Goal: Check status: Check status

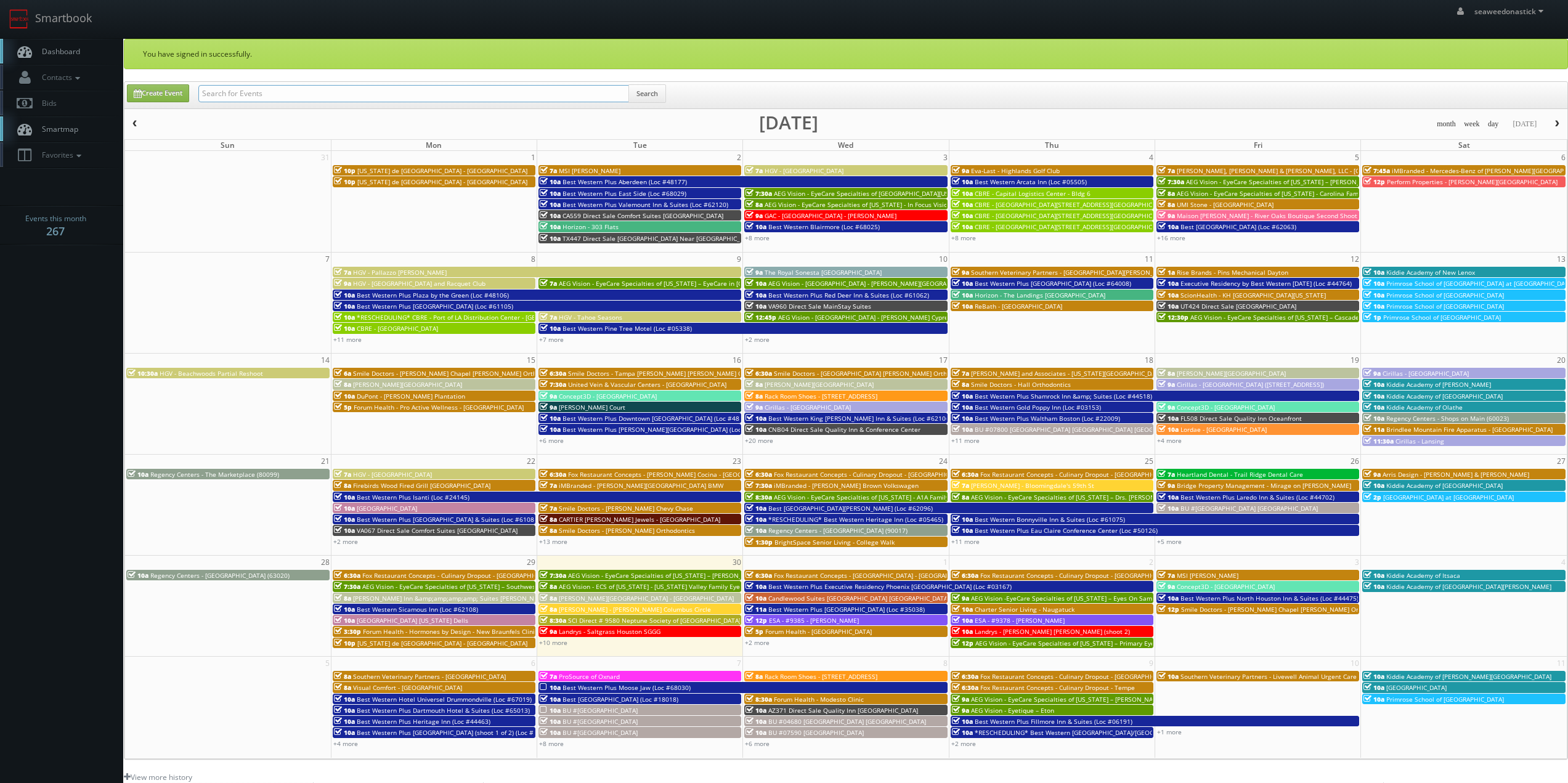
click at [249, 85] on input "text" at bounding box center [413, 93] width 430 height 17
paste input "([DATE]) Best Western Plus [GEOGRAPHIC_DATA] (Loc #61105) - 10 Rooms"
drag, startPoint x: 242, startPoint y: 98, endPoint x: 41, endPoint y: 117, distance: 201.9
click at [41, 119] on body "Smartbook Toggle Side Navigation Toggle Top Navigation seaweedonastick seaweedo…" at bounding box center [784, 507] width 1568 height 1013
type input "Best Western Plus [GEOGRAPHIC_DATA] (Loc #61105) - 10 Rooms"
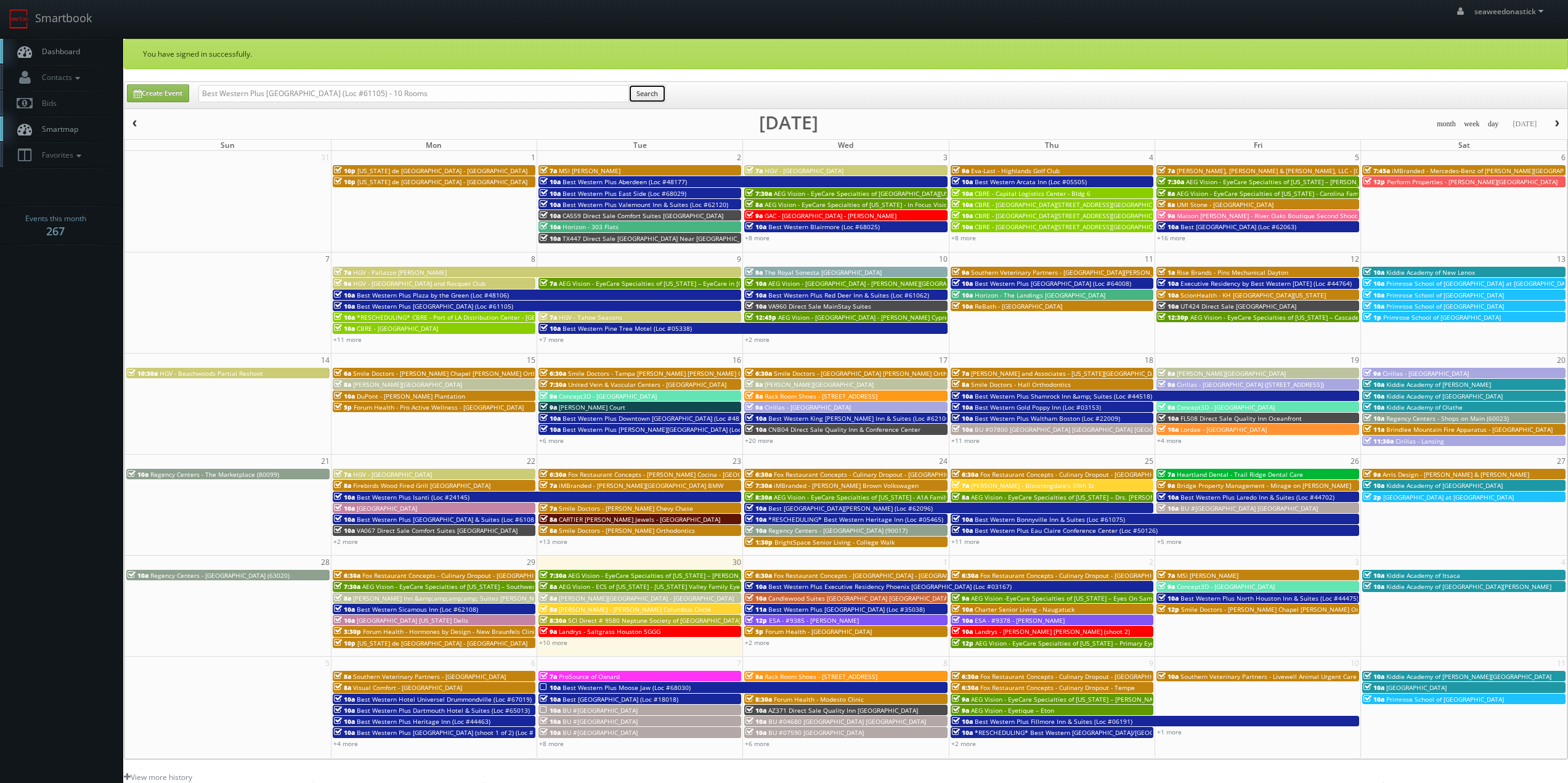
click at [638, 93] on button "Search" at bounding box center [647, 93] width 38 height 19
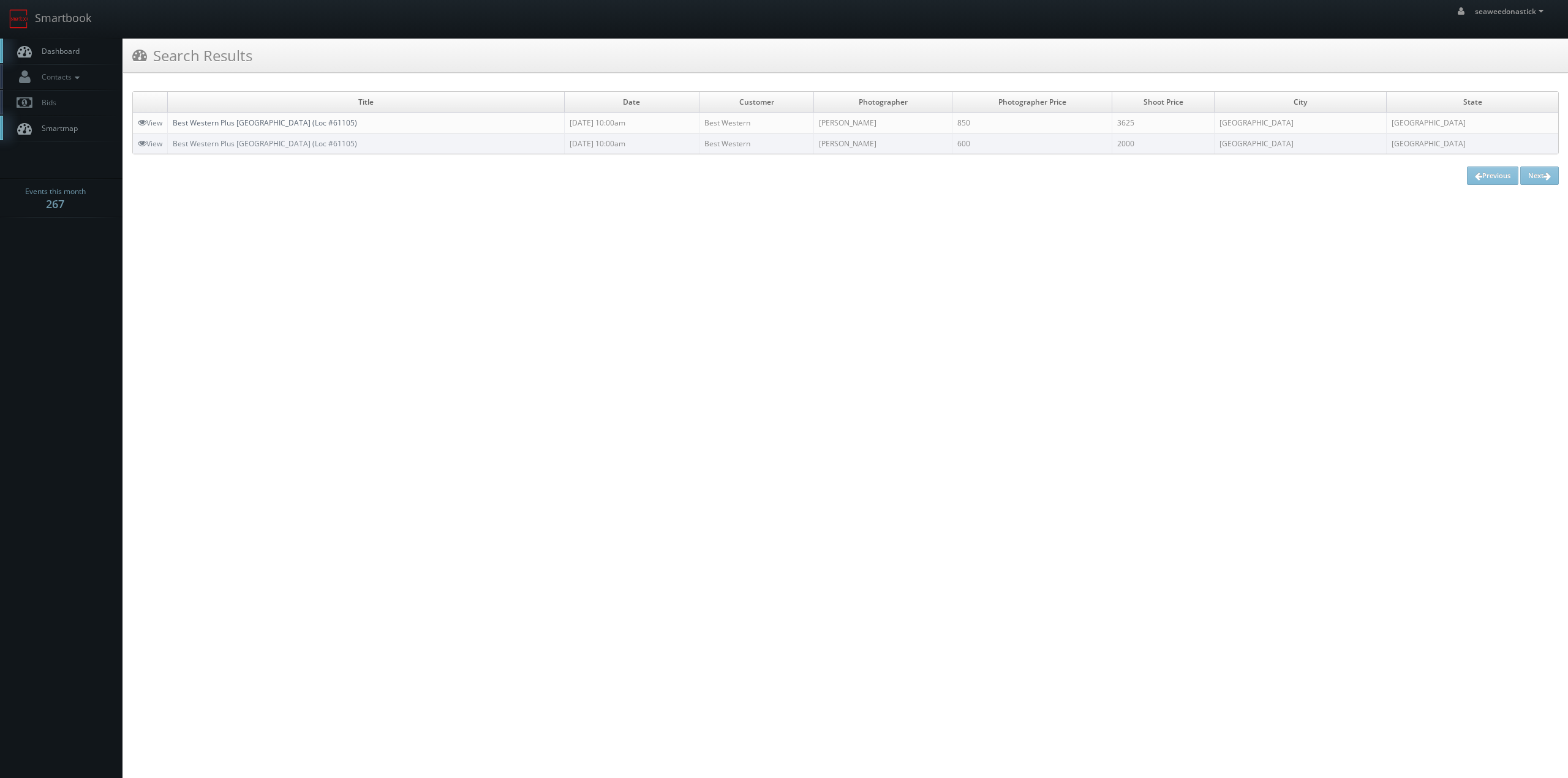
click at [301, 123] on link "Best Western Plus [GEOGRAPHIC_DATA] (Loc #61105)" at bounding box center [264, 122] width 185 height 10
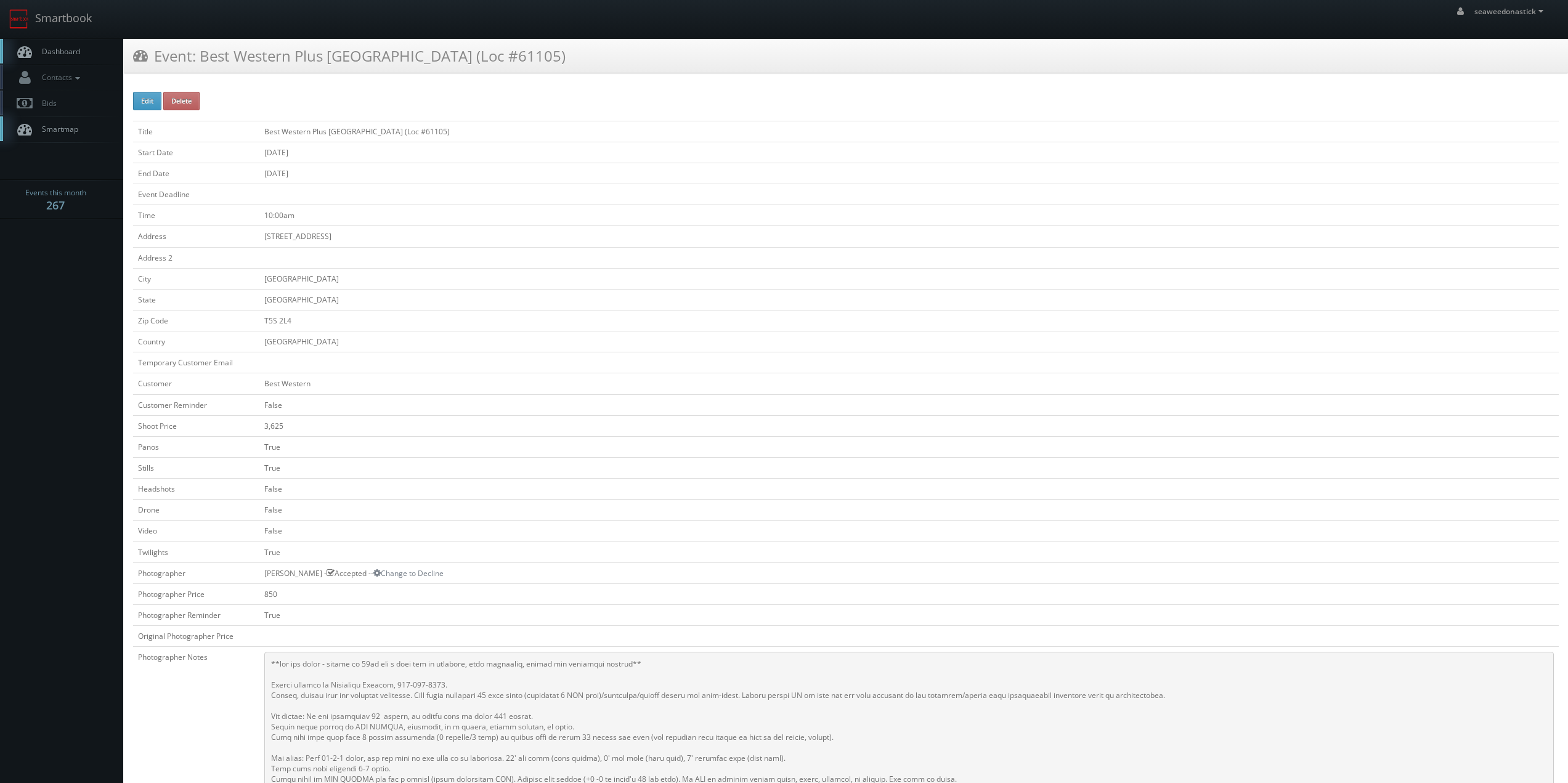
click at [541, 276] on td "[GEOGRAPHIC_DATA]" at bounding box center [909, 278] width 1299 height 21
